Goal: Task Accomplishment & Management: Manage account settings

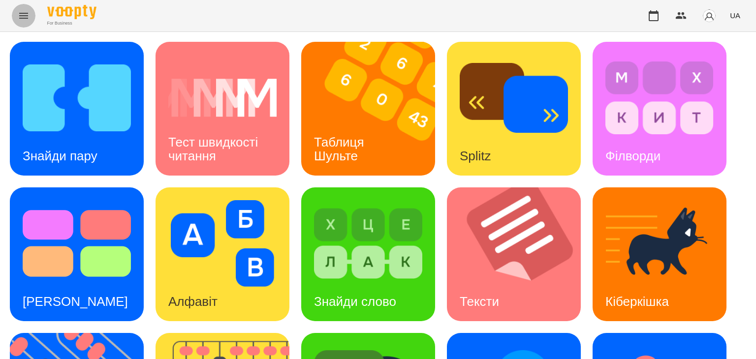
click at [21, 14] on icon "Menu" at bounding box center [24, 16] width 12 height 12
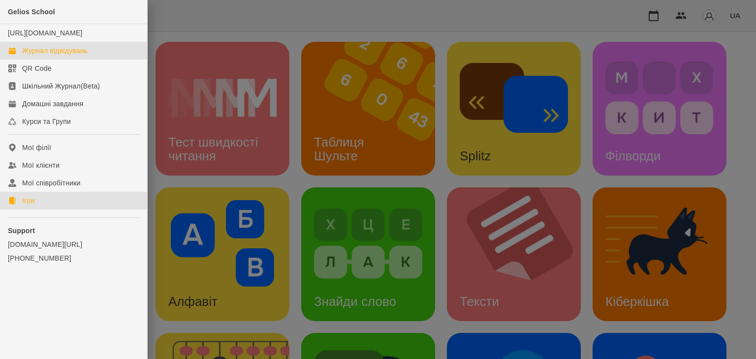
click at [83, 56] on div "Журнал відвідувань" at bounding box center [54, 51] width 65 height 10
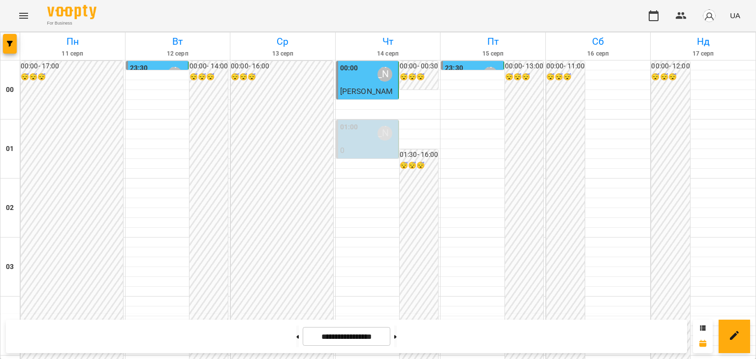
scroll to position [689, 0]
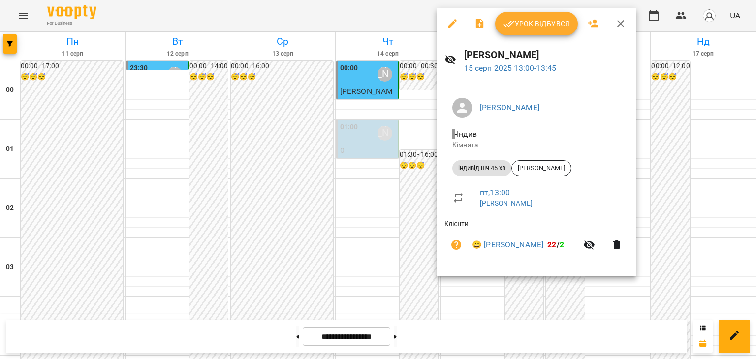
click at [554, 25] on span "Урок відбувся" at bounding box center [536, 24] width 67 height 12
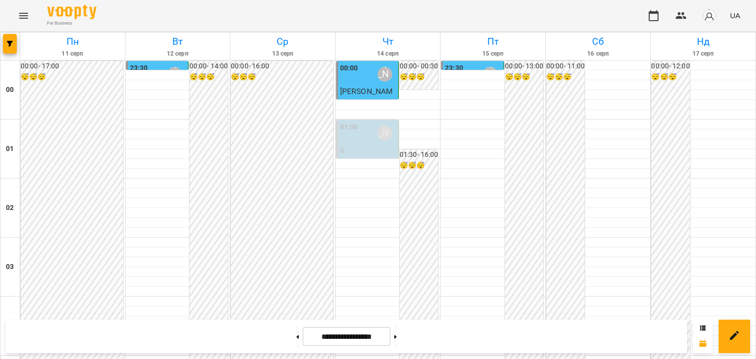
scroll to position [1083, 0]
